Goal: Information Seeking & Learning: Compare options

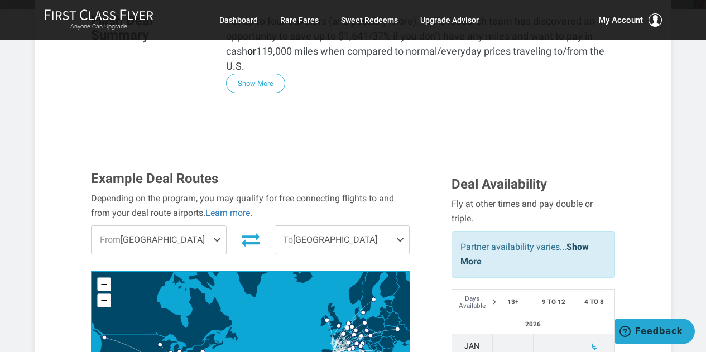
scroll to position [285, 0]
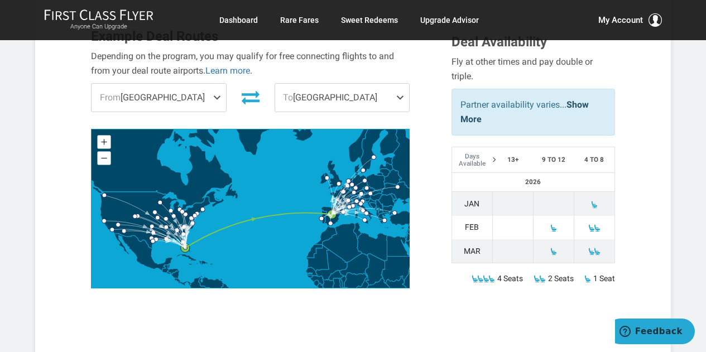
scroll to position [431, 0]
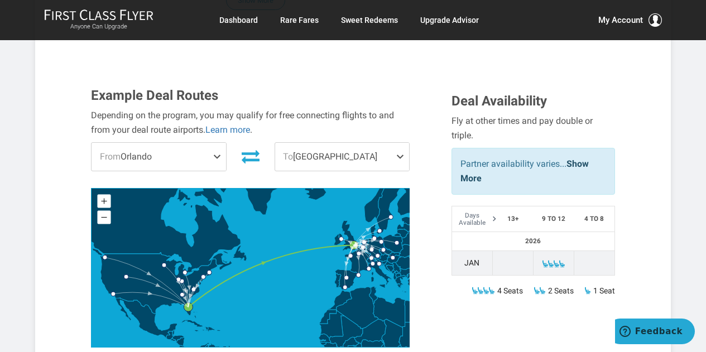
scroll to position [372, 0]
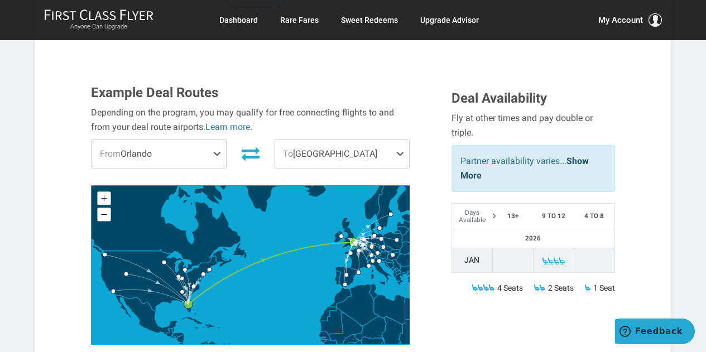
click at [395, 294] on icon "Libya" at bounding box center [389, 309] width 32 height 31
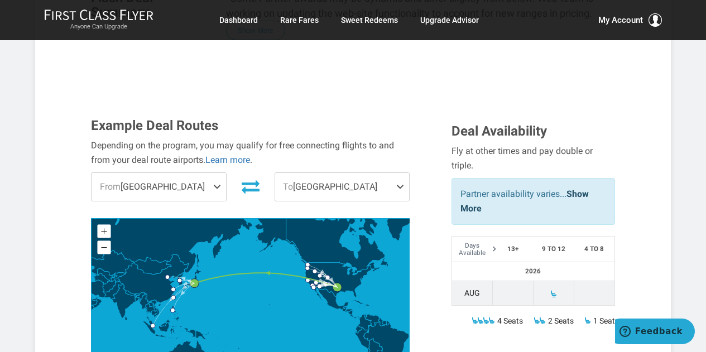
scroll to position [320, 0]
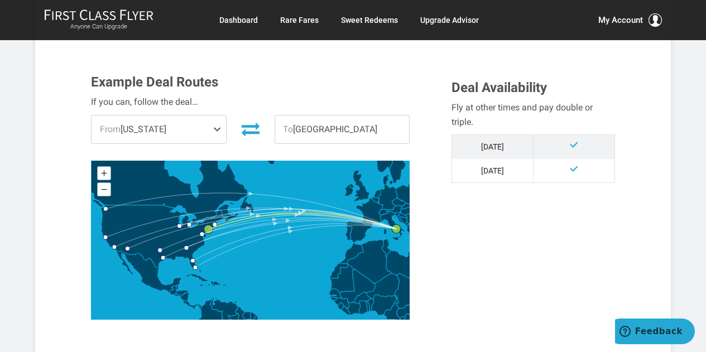
scroll to position [299, 0]
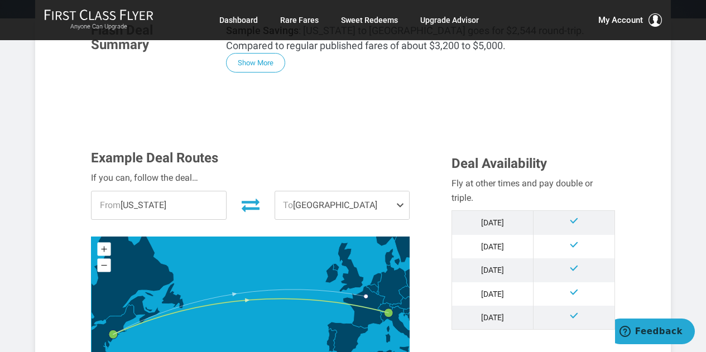
scroll to position [282, 0]
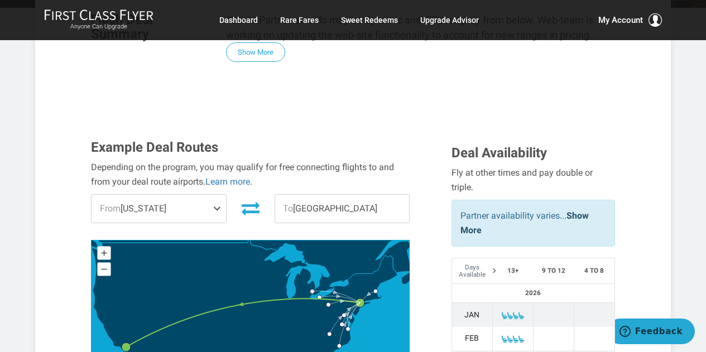
scroll to position [258, 0]
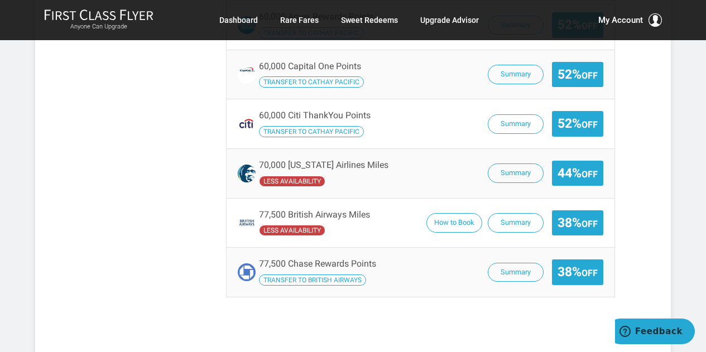
scroll to position [1033, 0]
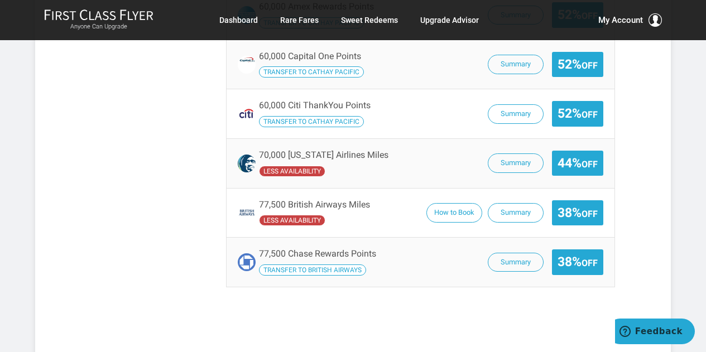
click at [507, 244] on div "77,500 Chase Rewards Points Transfer to British Airways Summary 38% Off" at bounding box center [420, 262] width 387 height 49
drag, startPoint x: 0, startPoint y: 0, endPoint x: 507, endPoint y: 244, distance: 563.0
click at [507, 244] on div "77,500 Chase Rewards Points Transfer to British Airways Summary 38% Off" at bounding box center [420, 262] width 387 height 49
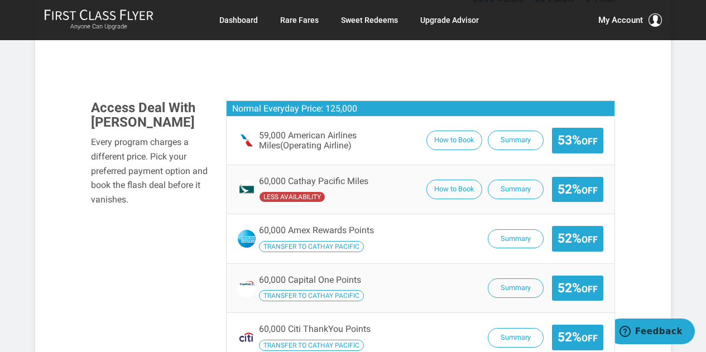
scroll to position [803, 0]
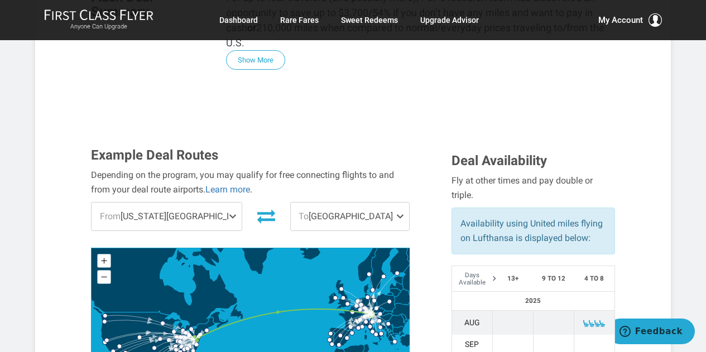
scroll to position [307, 0]
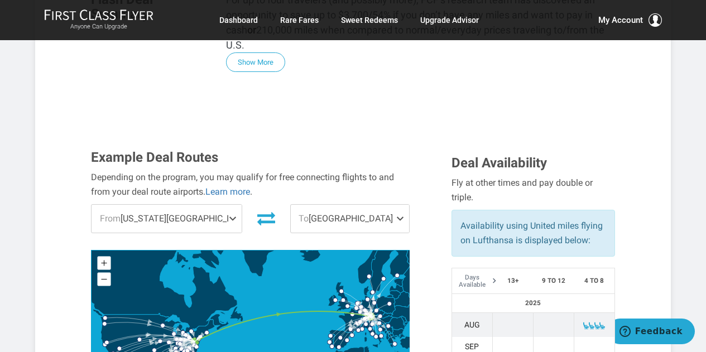
click at [228, 205] on span at bounding box center [234, 219] width 13 height 28
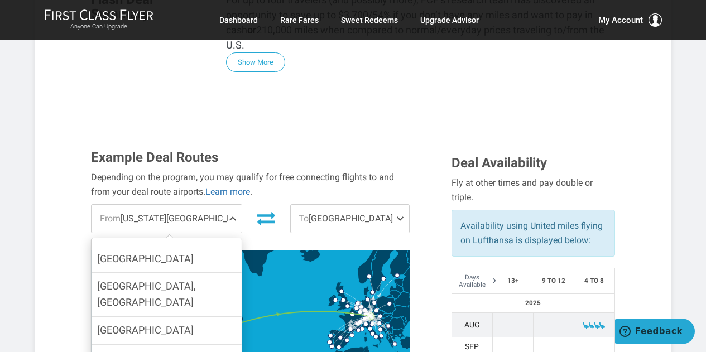
scroll to position [1032, 0]
click at [0, 0] on input "[GEOGRAPHIC_DATA]" at bounding box center [0, 0] width 0 height 0
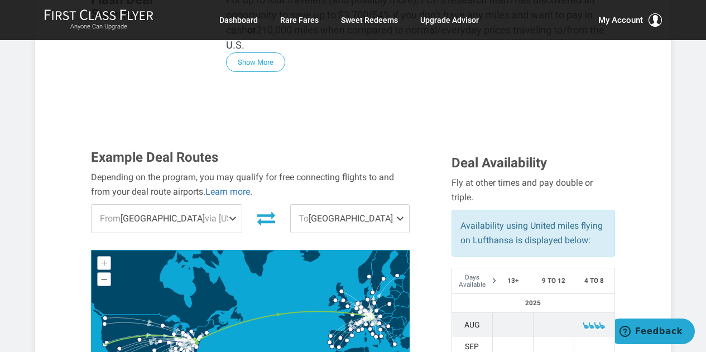
click at [343, 205] on span "To [GEOGRAPHIC_DATA]" at bounding box center [350, 219] width 118 height 28
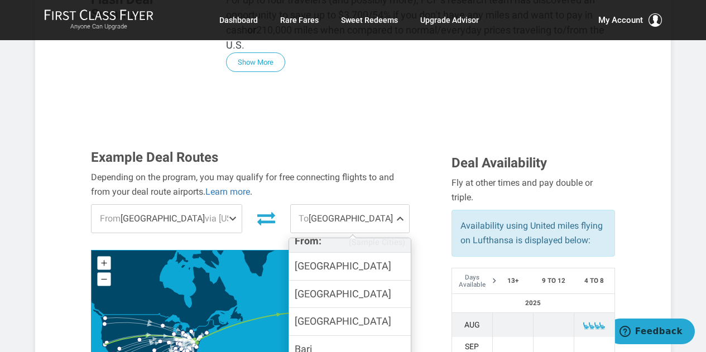
scroll to position [64, 0]
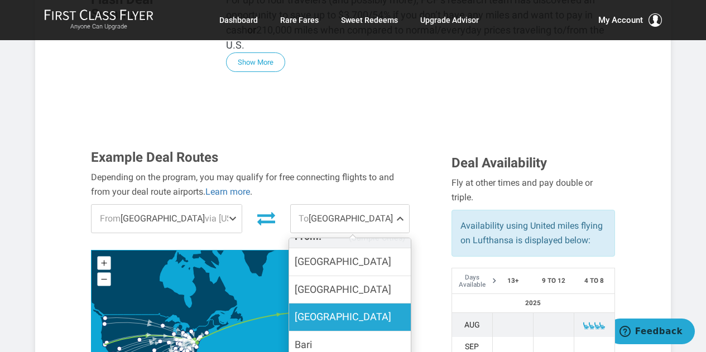
click at [383, 304] on label "[GEOGRAPHIC_DATA]" at bounding box center [350, 317] width 122 height 27
click at [0, 0] on input "[GEOGRAPHIC_DATA]" at bounding box center [0, 0] width 0 height 0
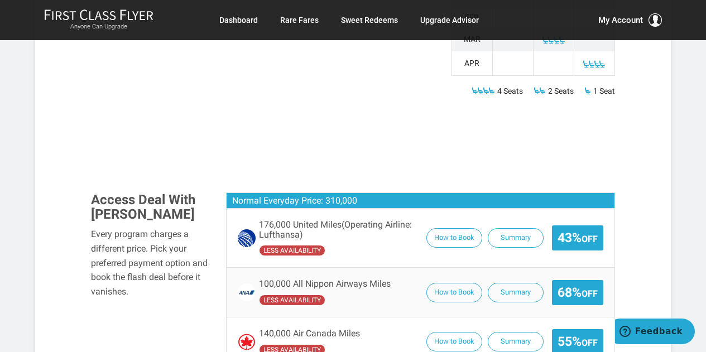
scroll to position [772, 0]
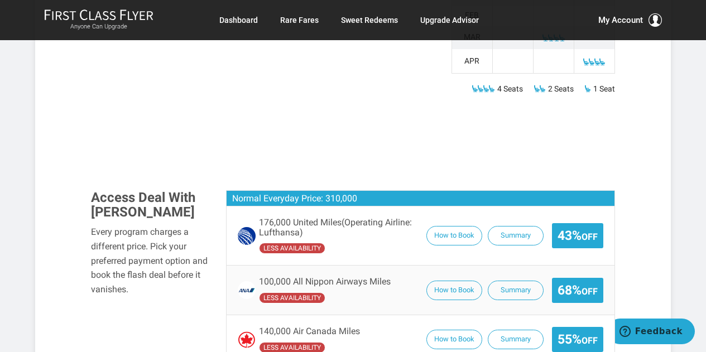
click at [409, 315] on div "140,000 Air Canada Miles less availability How to Book Summary 55% Off" at bounding box center [420, 339] width 387 height 49
